Goal: Obtain resource: Obtain resource

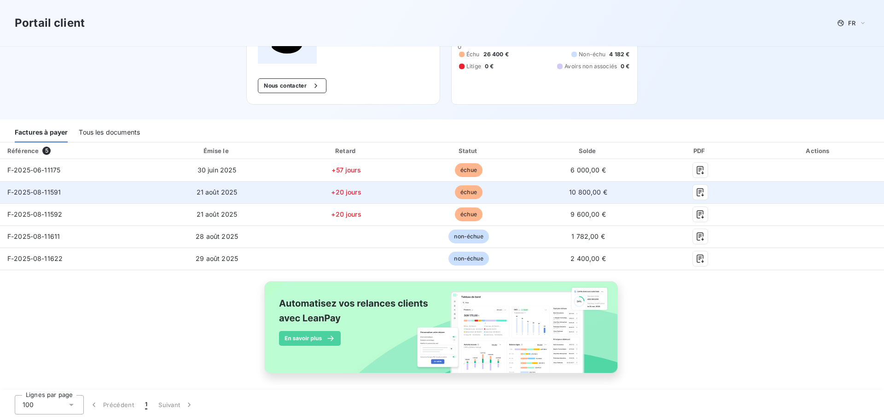
scroll to position [94, 0]
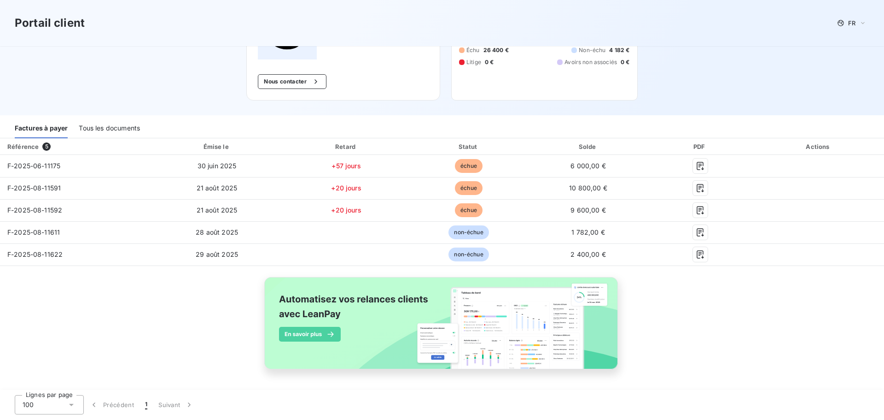
click at [128, 126] on div "Tous les documents" at bounding box center [109, 128] width 61 height 19
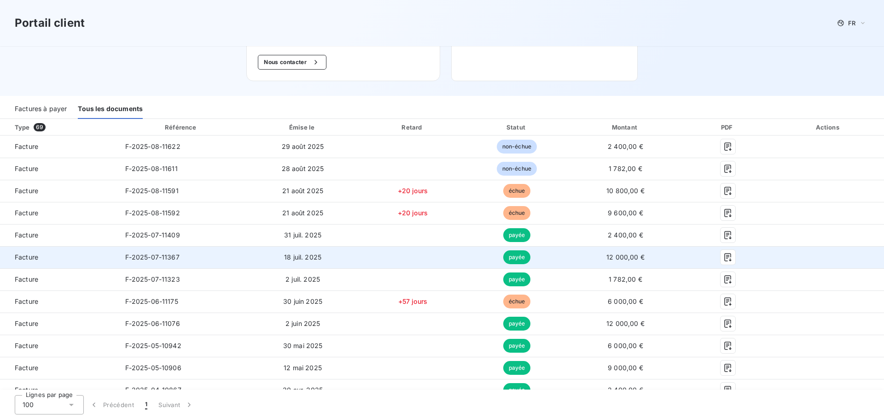
scroll to position [140, 0]
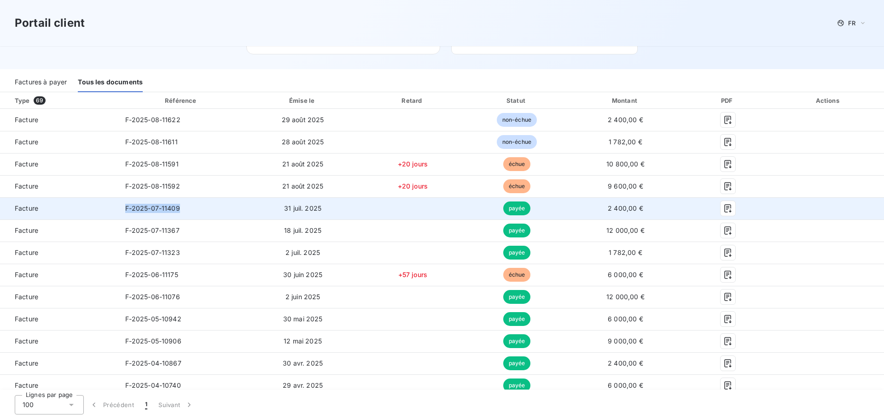
drag, startPoint x: 189, startPoint y: 209, endPoint x: 123, endPoint y: 209, distance: 65.4
click at [123, 209] on td "F-2025-07-11409" at bounding box center [182, 208] width 128 height 22
copy span "F-2025-07-11409"
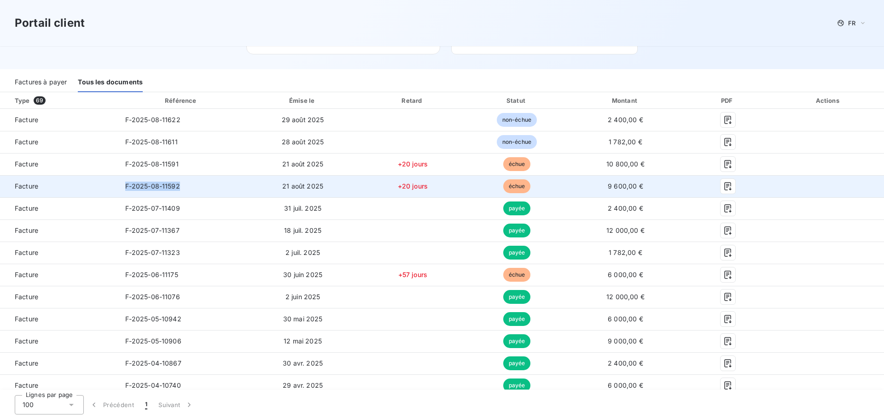
drag, startPoint x: 187, startPoint y: 178, endPoint x: 125, endPoint y: 187, distance: 63.3
click at [125, 187] on td "F-2025-08-11592" at bounding box center [182, 186] width 128 height 22
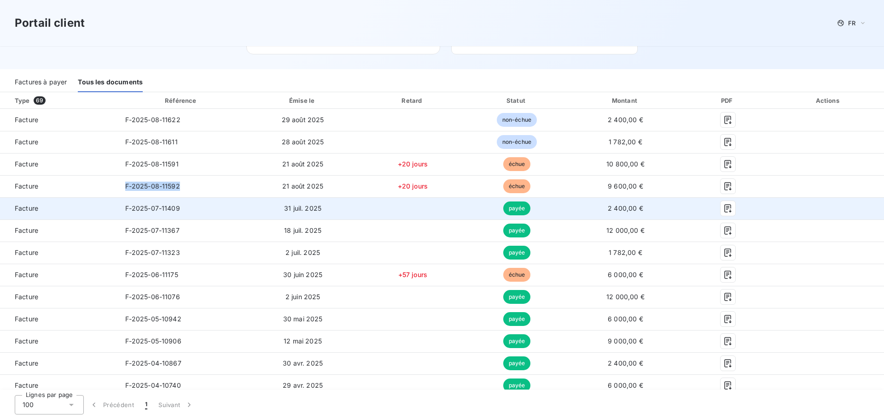
copy span "F-2025-08-11592"
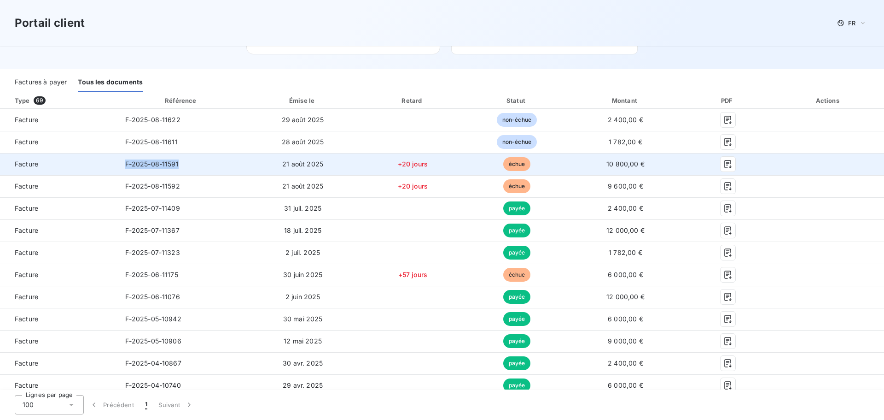
drag, startPoint x: 182, startPoint y: 163, endPoint x: 124, endPoint y: 164, distance: 58.0
click at [124, 164] on td "F-2025-08-11591" at bounding box center [182, 164] width 128 height 22
copy span "F-2025-08-11591"
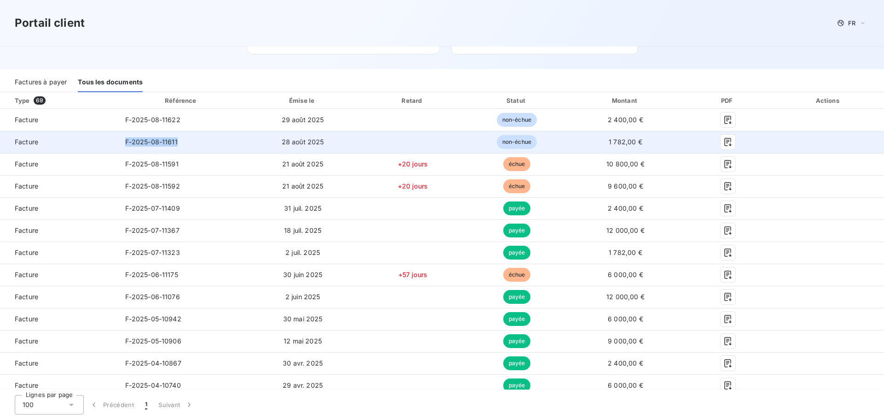
drag, startPoint x: 181, startPoint y: 140, endPoint x: 120, endPoint y: 146, distance: 61.6
click at [120, 146] on td "F-2025-08-11611" at bounding box center [182, 142] width 128 height 22
copy span "F-2025-08-11611"
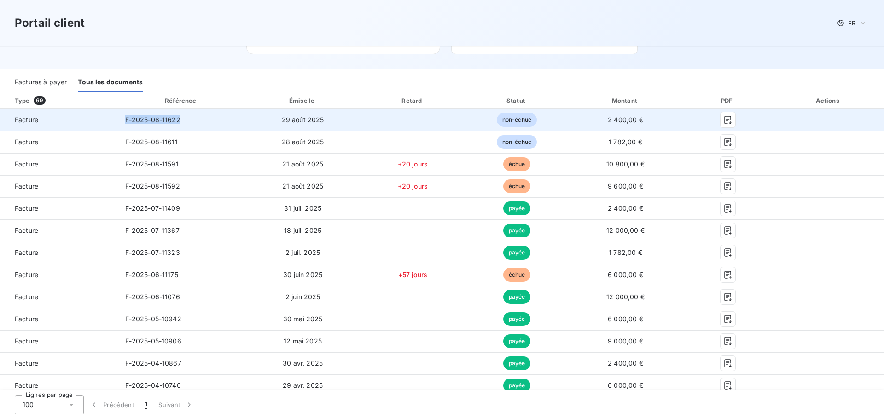
drag, startPoint x: 184, startPoint y: 122, endPoint x: 120, endPoint y: 121, distance: 63.6
click at [120, 121] on td "F-2025-08-11622" at bounding box center [182, 120] width 128 height 22
copy span "F-2025-08-11622"
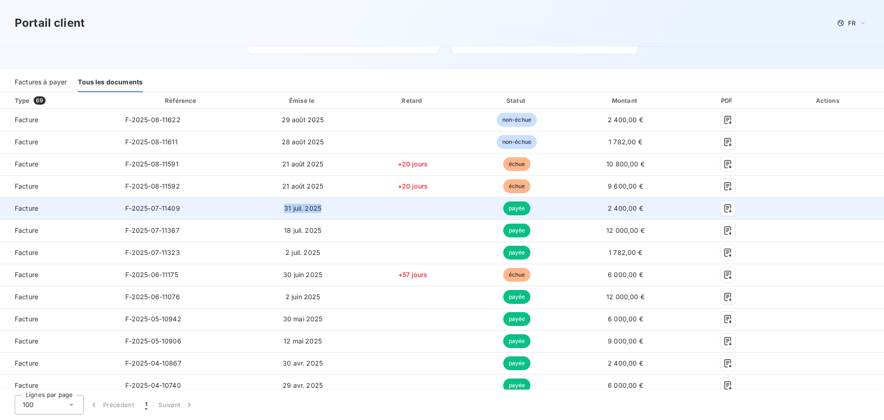
drag, startPoint x: 280, startPoint y: 208, endPoint x: 317, endPoint y: 212, distance: 37.1
click at [317, 212] on td "31 juil. 2025" at bounding box center [303, 208] width 115 height 22
copy span "31 juil. 2025"
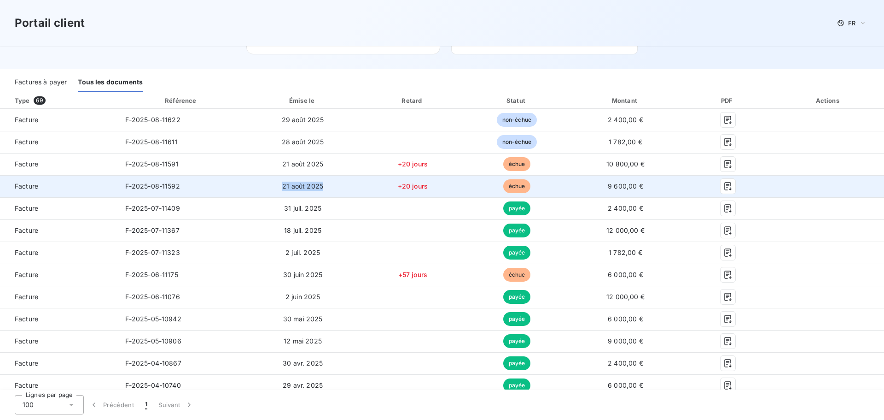
drag, startPoint x: 325, startPoint y: 185, endPoint x: 281, endPoint y: 186, distance: 43.8
click at [281, 186] on td "21 août 2025" at bounding box center [303, 186] width 115 height 22
copy span "21 août 2025"
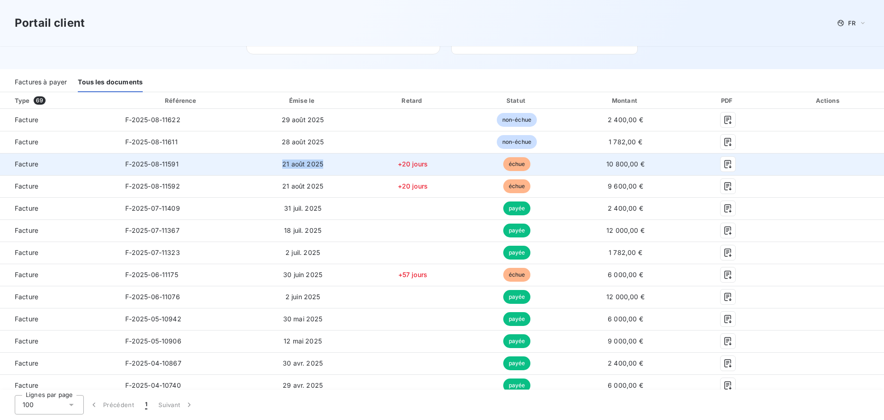
drag, startPoint x: 335, startPoint y: 165, endPoint x: 276, endPoint y: 165, distance: 59.0
click at [276, 165] on td "21 août 2025" at bounding box center [303, 164] width 115 height 22
copy span "21 août 2025"
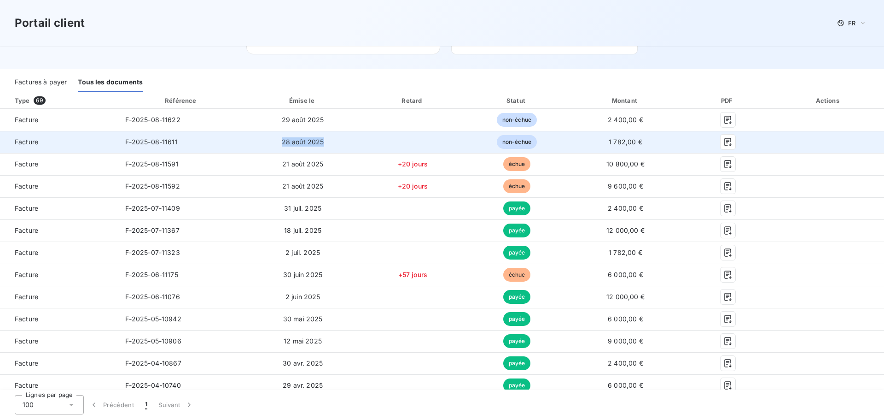
drag, startPoint x: 332, startPoint y: 142, endPoint x: 280, endPoint y: 146, distance: 52.2
click at [280, 146] on td "28 août 2025" at bounding box center [303, 142] width 115 height 22
copy span "28 août 2025"
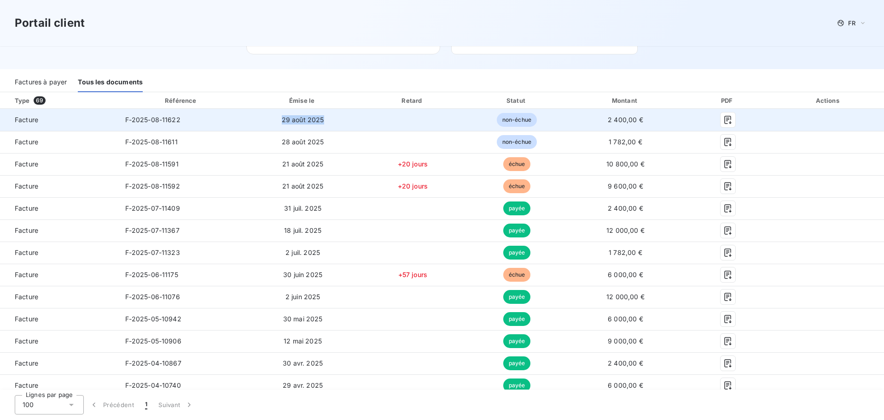
drag, startPoint x: 294, startPoint y: 127, endPoint x: 278, endPoint y: 126, distance: 16.6
click at [278, 126] on td "29 août 2025" at bounding box center [303, 120] width 115 height 22
copy span "29 août 2025"
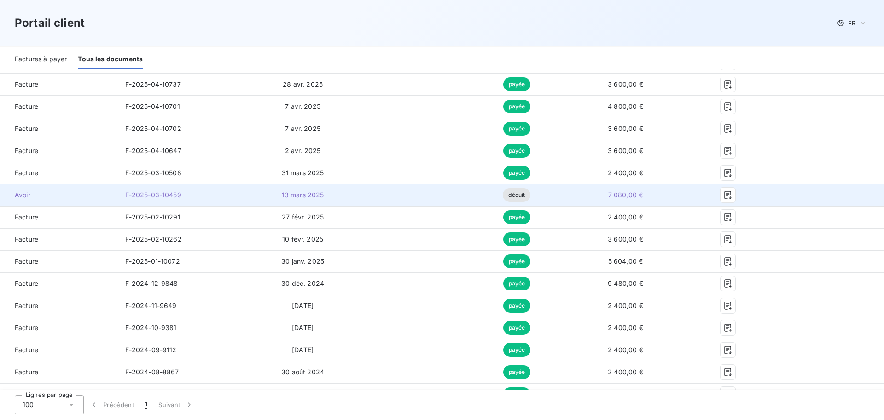
scroll to position [462, 0]
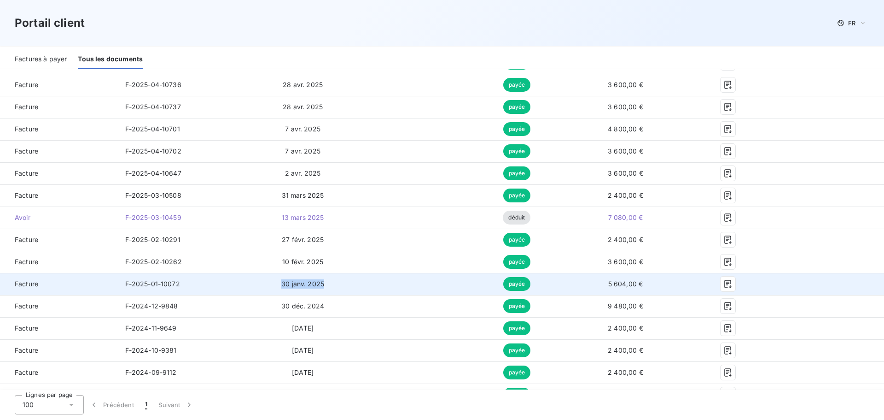
drag, startPoint x: 328, startPoint y: 281, endPoint x: 277, endPoint y: 284, distance: 51.2
click at [277, 284] on td "30 janv. 2025" at bounding box center [303, 284] width 115 height 22
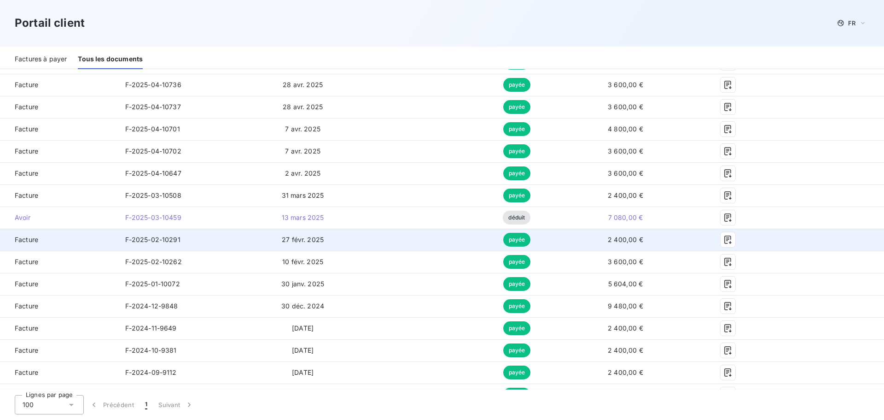
click at [300, 238] on span "27 févr. 2025" at bounding box center [303, 239] width 42 height 8
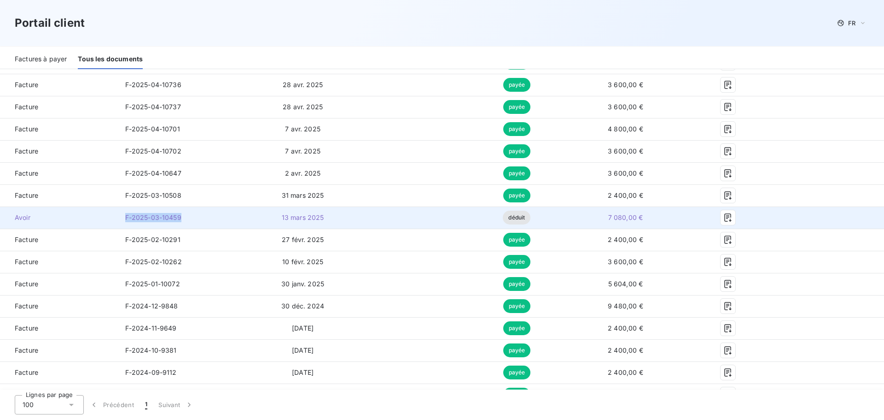
drag, startPoint x: 161, startPoint y: 220, endPoint x: 123, endPoint y: 219, distance: 38.7
click at [123, 219] on td "F-2025-03-10459" at bounding box center [182, 217] width 128 height 22
drag, startPoint x: 326, startPoint y: 219, endPoint x: 270, endPoint y: 221, distance: 55.8
click at [270, 221] on td "13 mars 2025" at bounding box center [303, 217] width 115 height 22
click at [725, 220] on icon "button" at bounding box center [728, 217] width 7 height 8
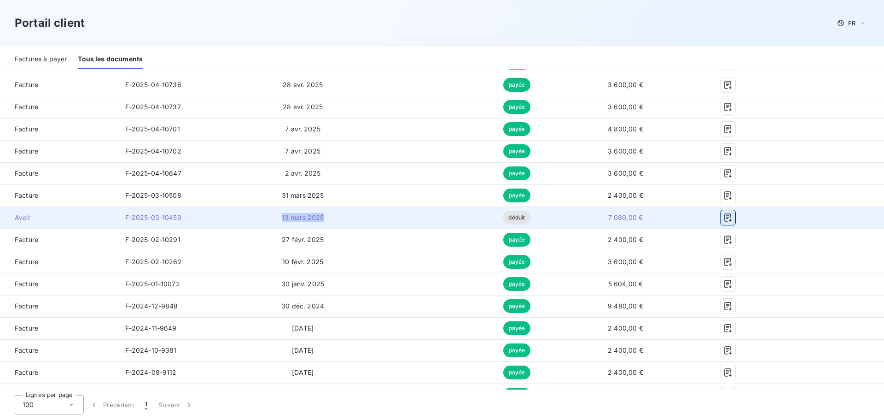
click at [725, 218] on icon "button" at bounding box center [728, 217] width 9 height 9
click at [362, 212] on td at bounding box center [412, 217] width 105 height 22
drag, startPoint x: 521, startPoint y: 212, endPoint x: 515, endPoint y: 216, distance: 8.3
click at [516, 215] on span "déduit" at bounding box center [517, 218] width 28 height 14
click at [515, 216] on span "déduit" at bounding box center [517, 218] width 28 height 14
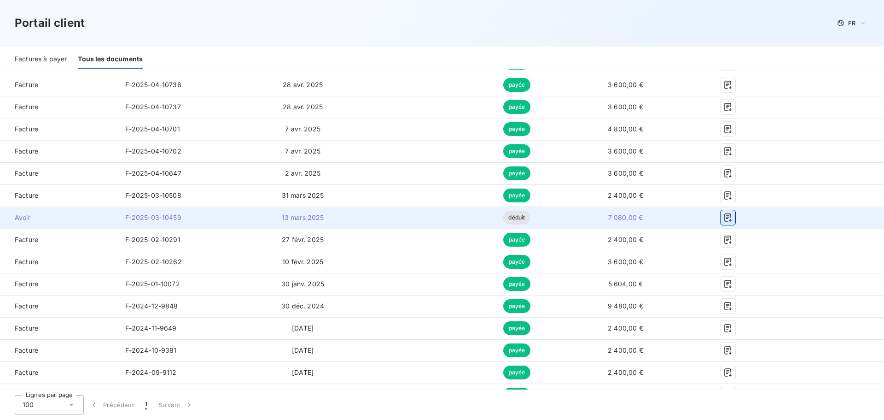
click at [725, 213] on icon "button" at bounding box center [728, 217] width 9 height 9
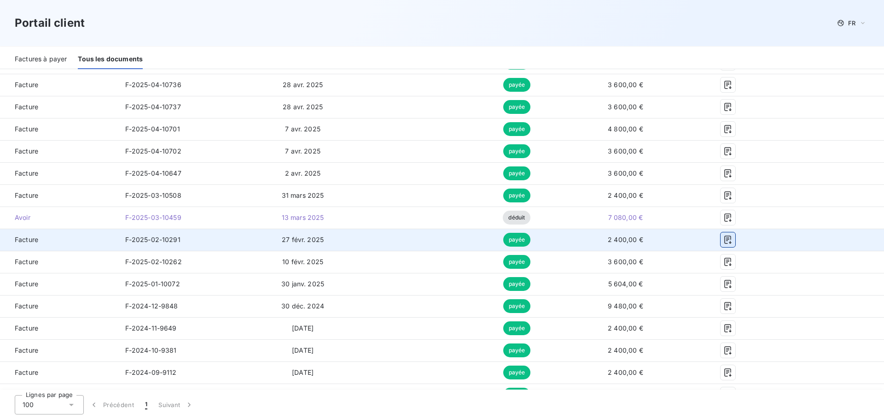
click at [726, 239] on icon "button" at bounding box center [728, 239] width 9 height 9
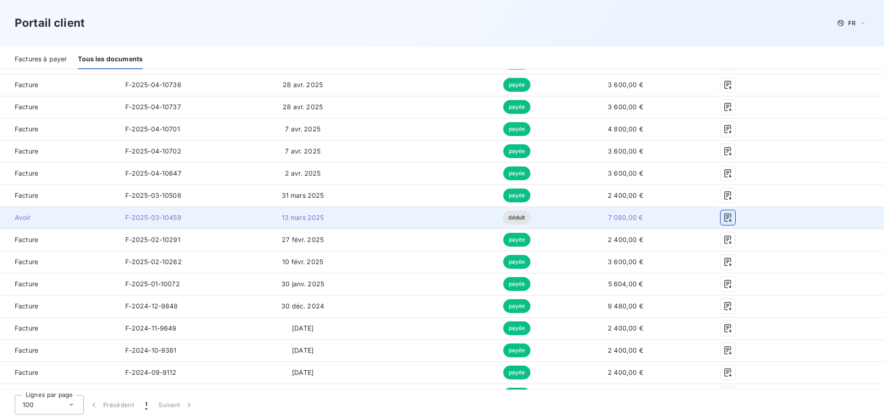
click at [726, 214] on icon "button" at bounding box center [728, 217] width 9 height 9
click at [775, 218] on td at bounding box center [828, 217] width 111 height 22
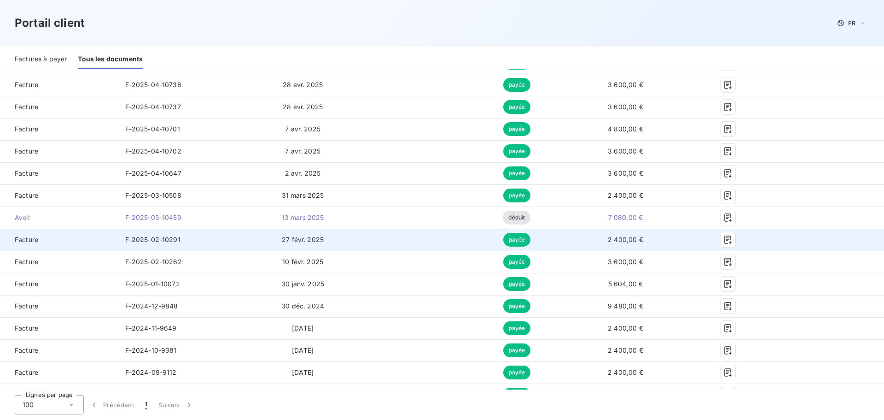
click at [777, 233] on td at bounding box center [828, 239] width 111 height 22
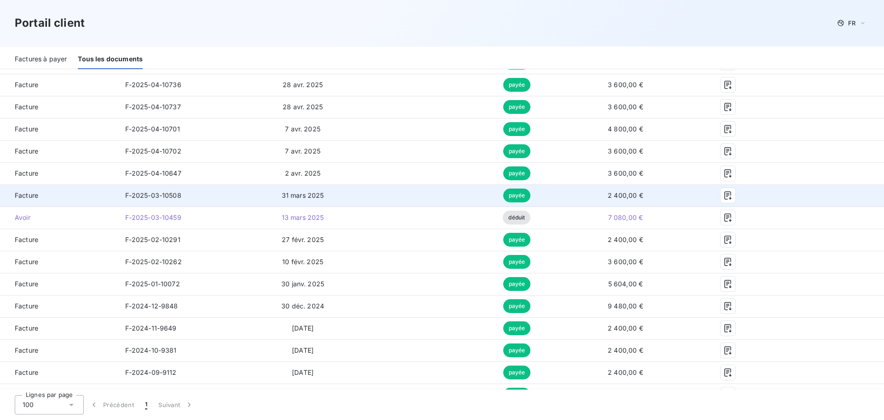
click at [177, 192] on span "F-2025-03-10508" at bounding box center [153, 195] width 56 height 8
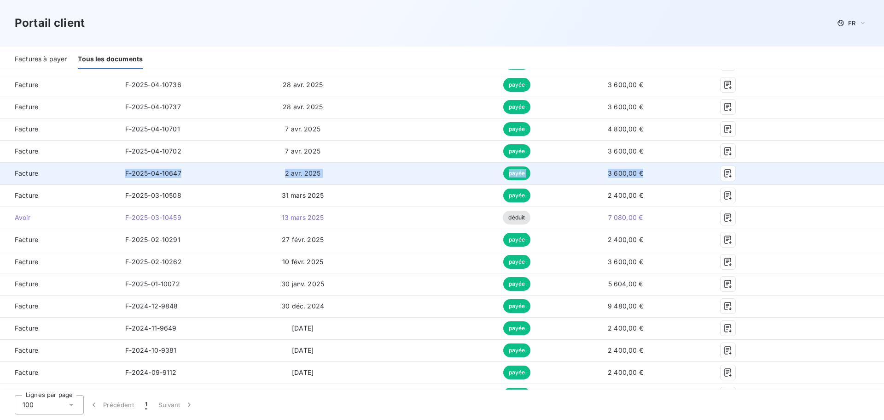
drag, startPoint x: 644, startPoint y: 175, endPoint x: 114, endPoint y: 168, distance: 530.2
click at [114, 168] on tr "Facture F-2025-04-10647 2 avr. 2025 payée 3 600,00 €" at bounding box center [442, 173] width 884 height 22
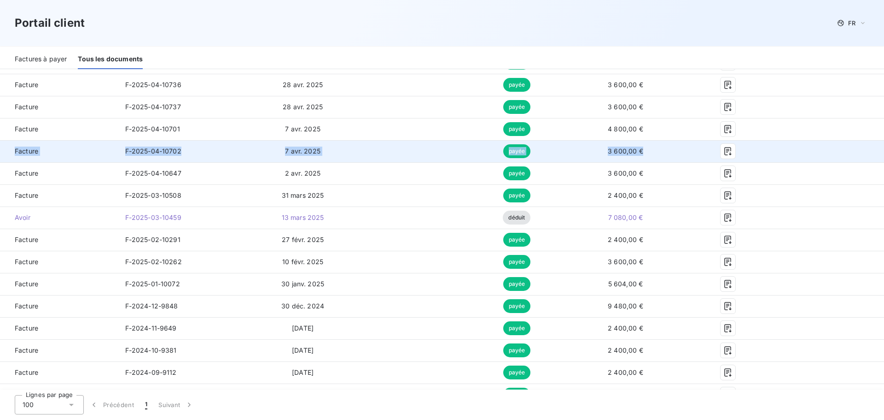
drag, startPoint x: 12, startPoint y: 152, endPoint x: 650, endPoint y: 147, distance: 637.5
click at [650, 147] on tr "Facture F-2025-04-10702 7 avr. 2025 payée 3 600,00 €" at bounding box center [442, 151] width 884 height 22
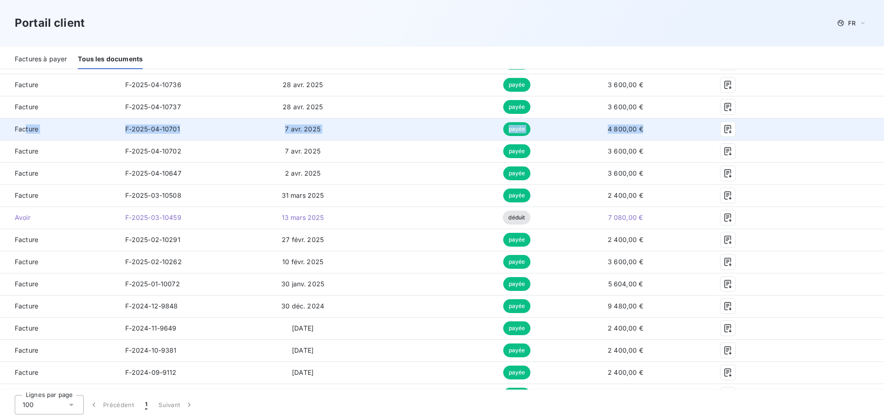
drag, startPoint x: 595, startPoint y: 127, endPoint x: 24, endPoint y: 122, distance: 570.3
click at [24, 122] on tr "Facture F-2025-04-10701 7 avr. 2025 payée 4 800,00 €" at bounding box center [442, 129] width 884 height 22
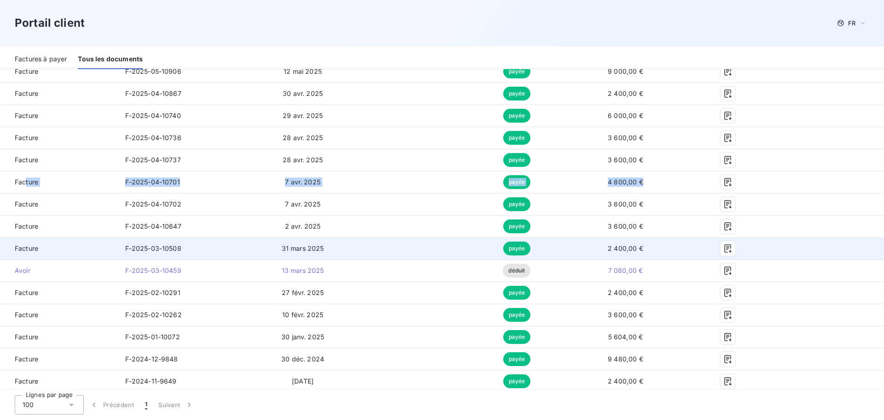
scroll to position [416, 0]
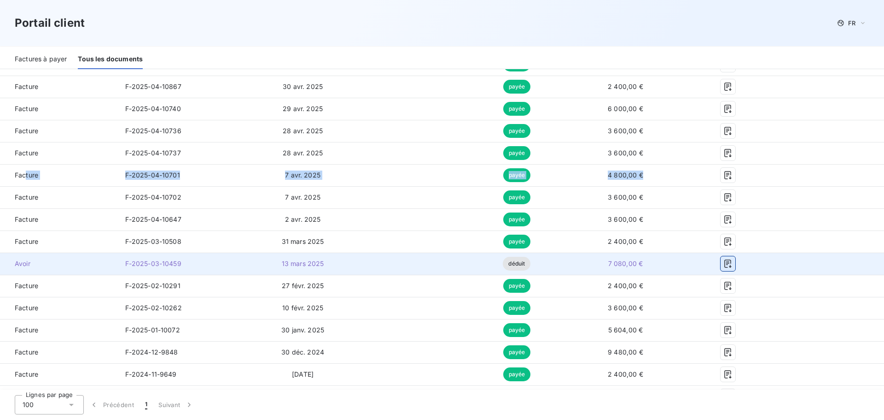
click at [721, 265] on button "button" at bounding box center [728, 263] width 15 height 15
click at [724, 264] on icon "button" at bounding box center [728, 263] width 9 height 9
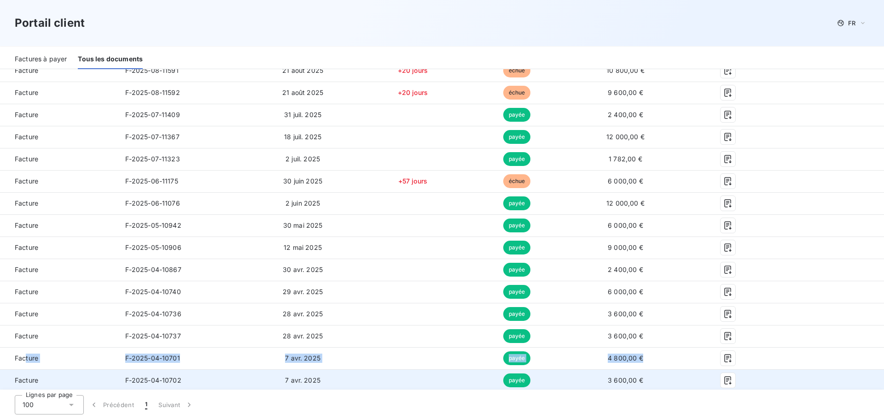
scroll to position [232, 0]
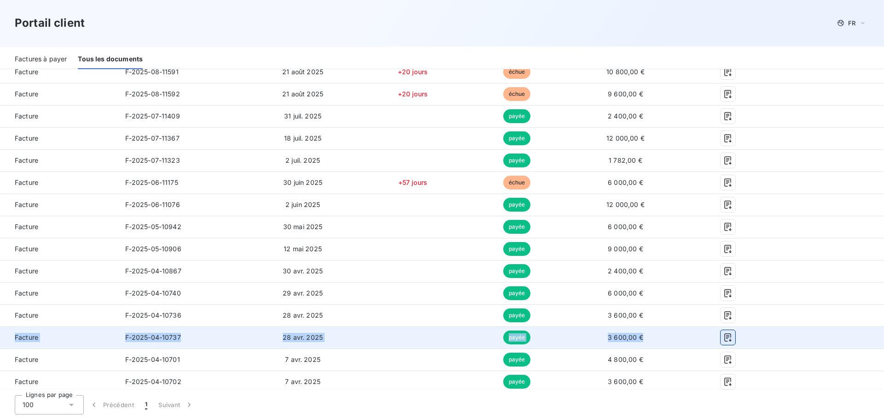
drag, startPoint x: 7, startPoint y: 337, endPoint x: 728, endPoint y: 331, distance: 720.9
click at [728, 331] on tr "Facture F-2025-04-10737 28 avr. 2025 payée 3 600,00 €" at bounding box center [442, 337] width 884 height 22
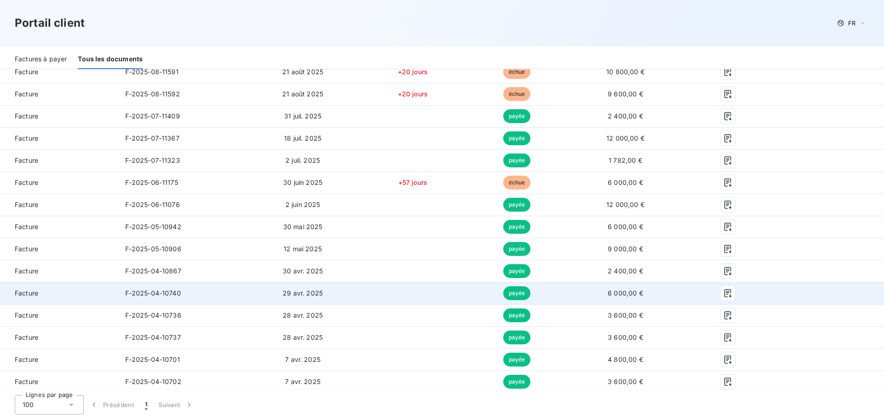
click at [152, 291] on span "F-2025-04-10740" at bounding box center [153, 293] width 56 height 8
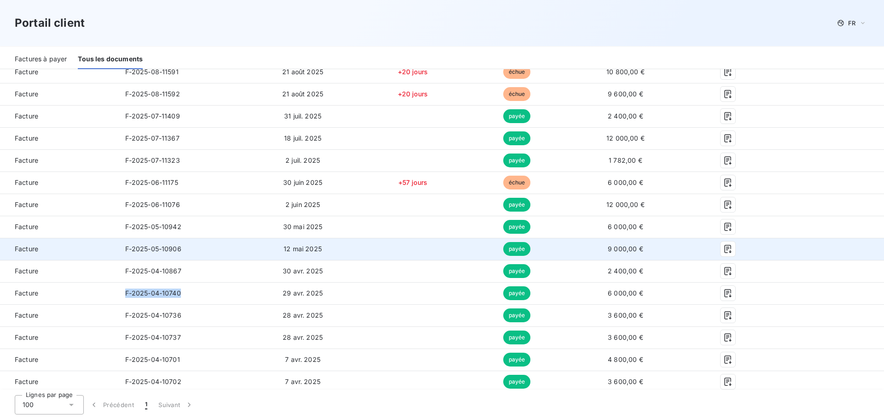
click at [167, 249] on span "F-2025-05-10906" at bounding box center [153, 249] width 56 height 8
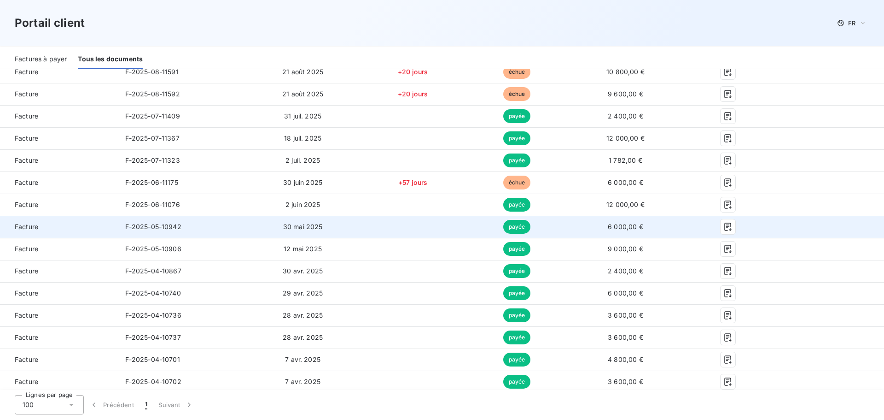
click at [166, 225] on span "F-2025-05-10942" at bounding box center [153, 226] width 56 height 8
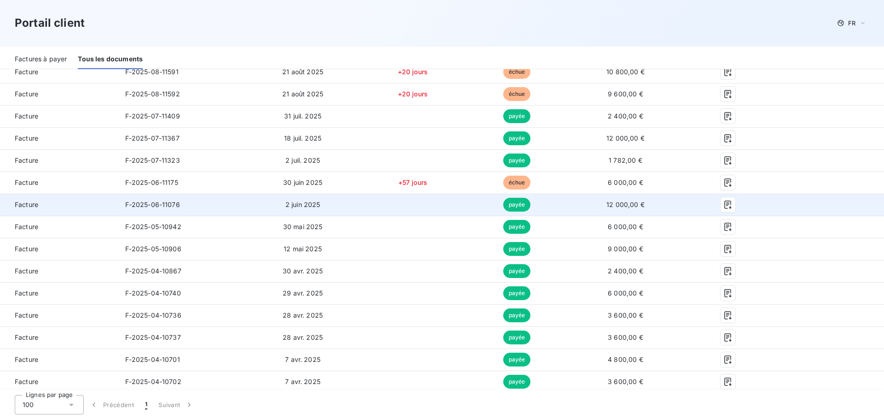
click at [172, 204] on span "F-2025-06-11076" at bounding box center [152, 204] width 55 height 8
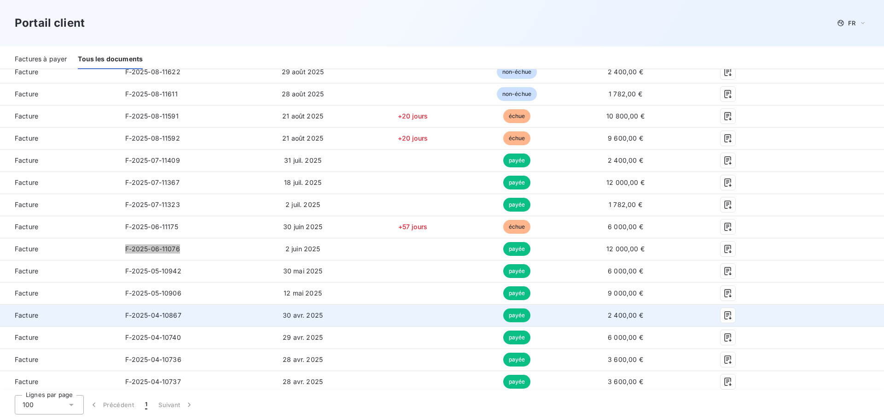
scroll to position [186, 0]
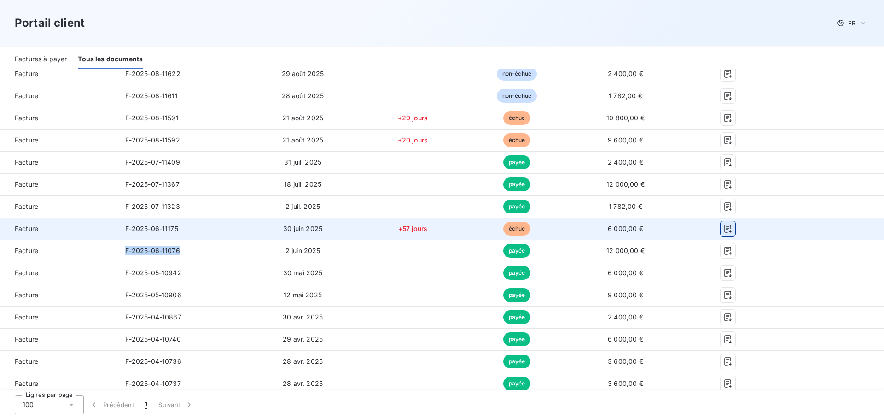
click at [724, 229] on icon "button" at bounding box center [728, 228] width 9 height 9
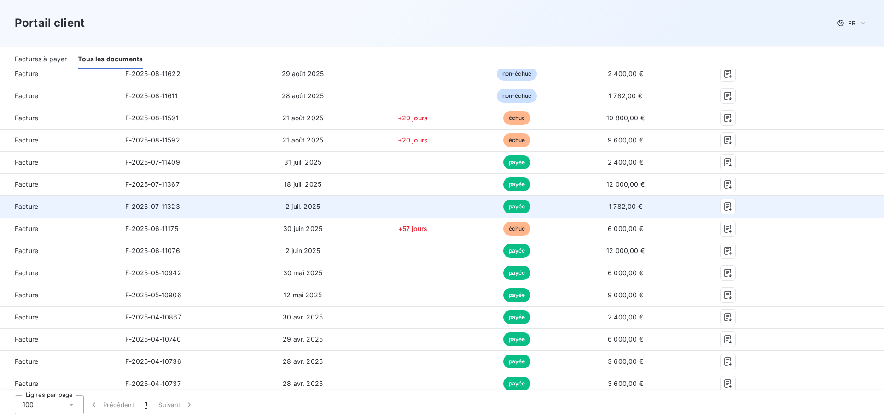
click at [158, 205] on span "F-2025-07-11323" at bounding box center [152, 206] width 55 height 8
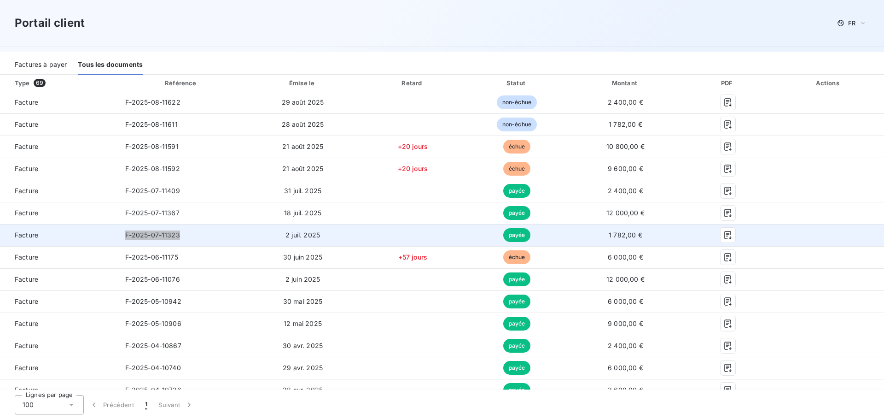
scroll to position [140, 0]
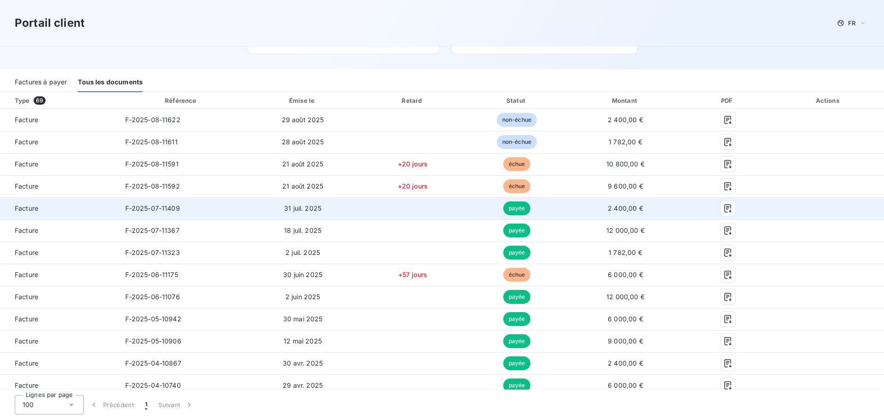
click at [137, 208] on span "F-2025-07-11409" at bounding box center [152, 208] width 55 height 8
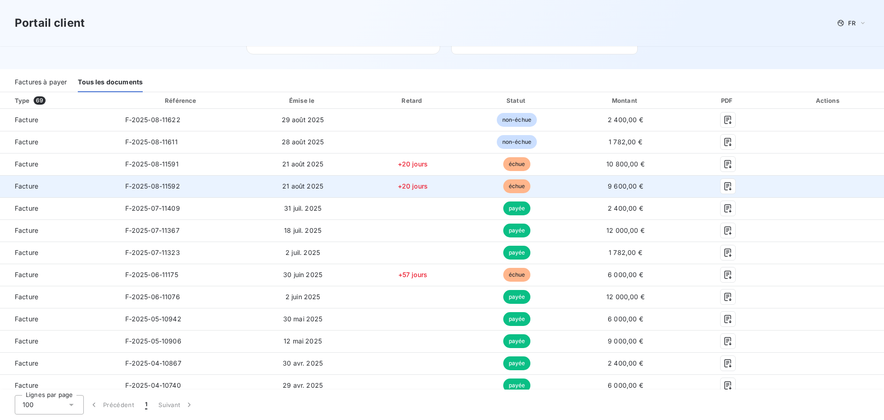
click at [152, 186] on span "F-2025-08-11592" at bounding box center [152, 186] width 55 height 8
click at [724, 184] on icon "button" at bounding box center [728, 185] width 9 height 9
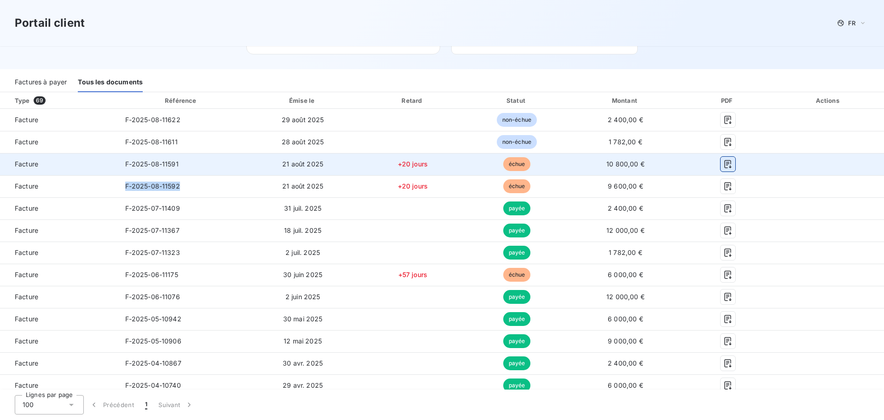
click at [724, 161] on icon "button" at bounding box center [728, 163] width 9 height 9
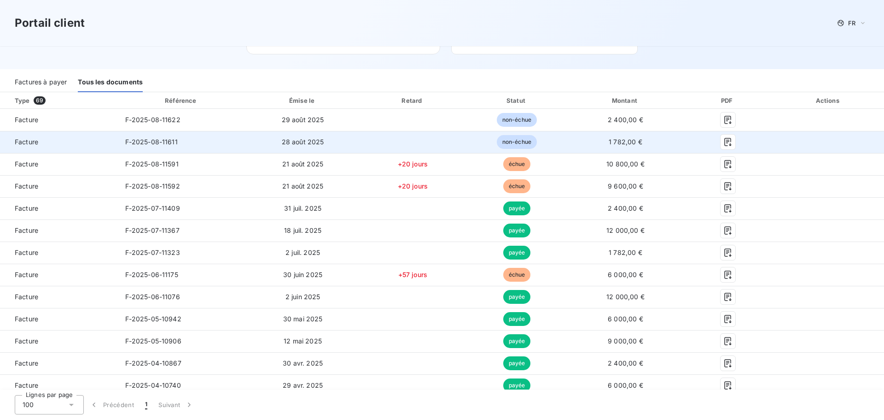
click at [131, 138] on span "F-2025-08-11611" at bounding box center [151, 142] width 53 height 8
click at [725, 141] on icon "button" at bounding box center [728, 142] width 7 height 8
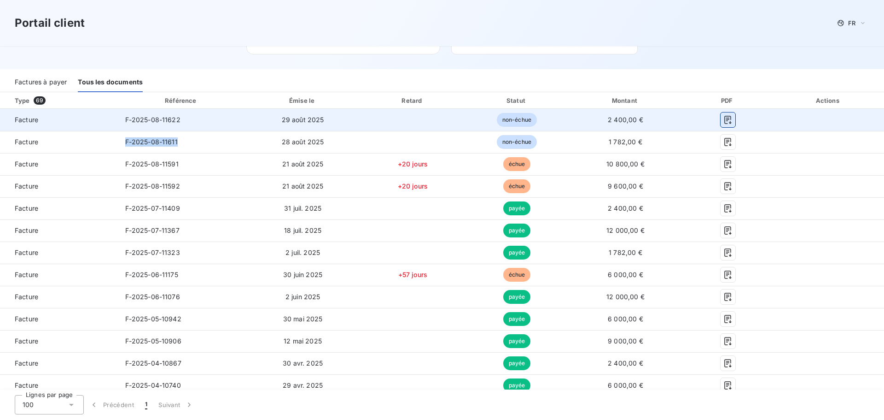
click at [727, 118] on button "button" at bounding box center [728, 119] width 15 height 15
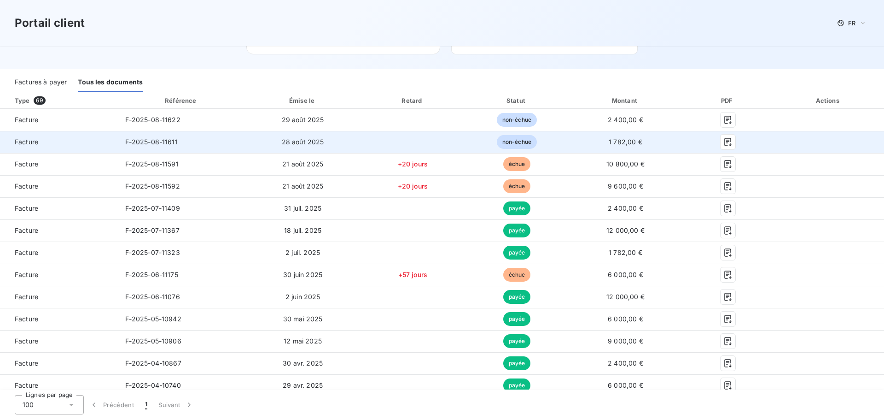
click at [346, 152] on td "28 août 2025" at bounding box center [303, 142] width 115 height 22
